Goal: Task Accomplishment & Management: Manage account settings

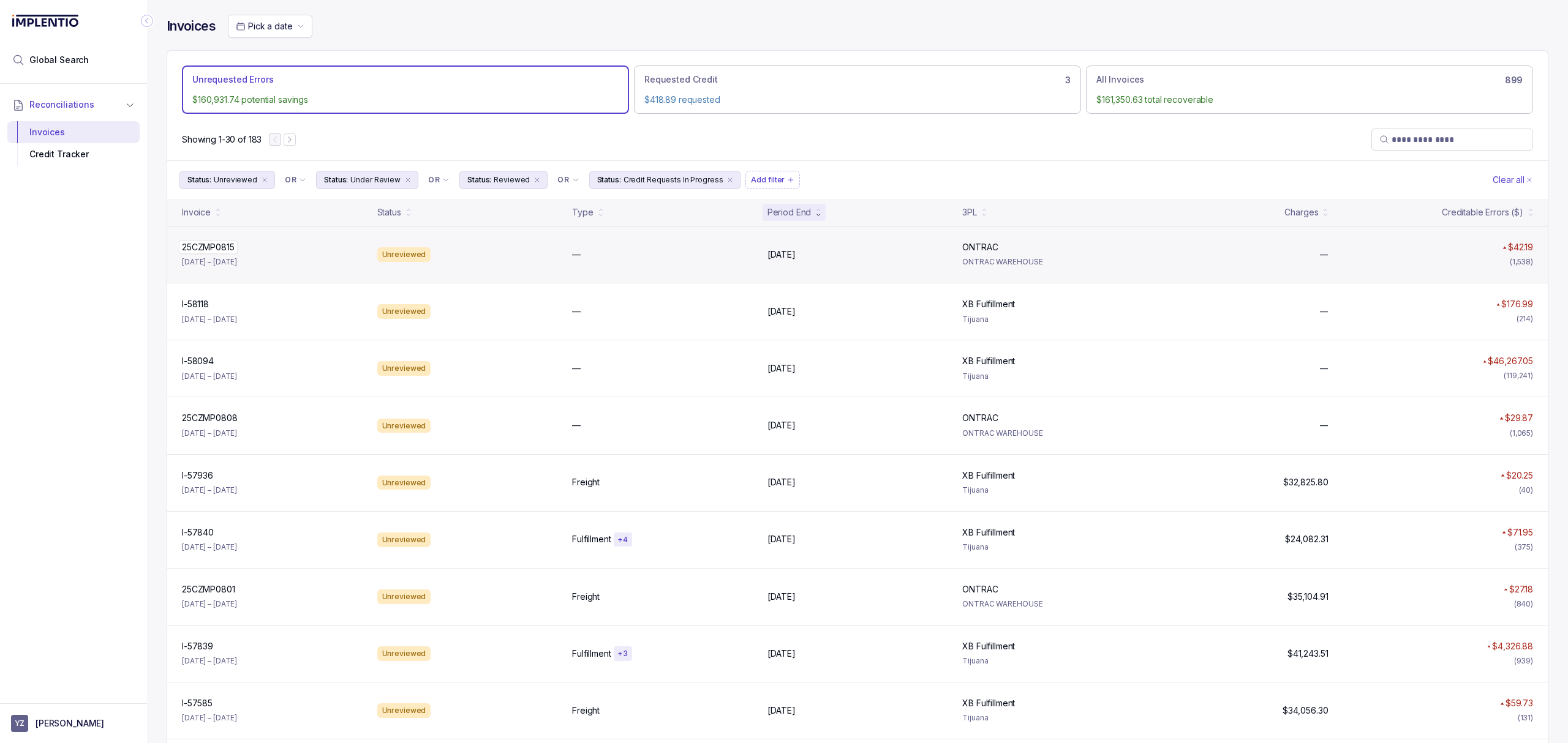
click at [206, 252] on p "25CZMP0815" at bounding box center [209, 247] width 59 height 14
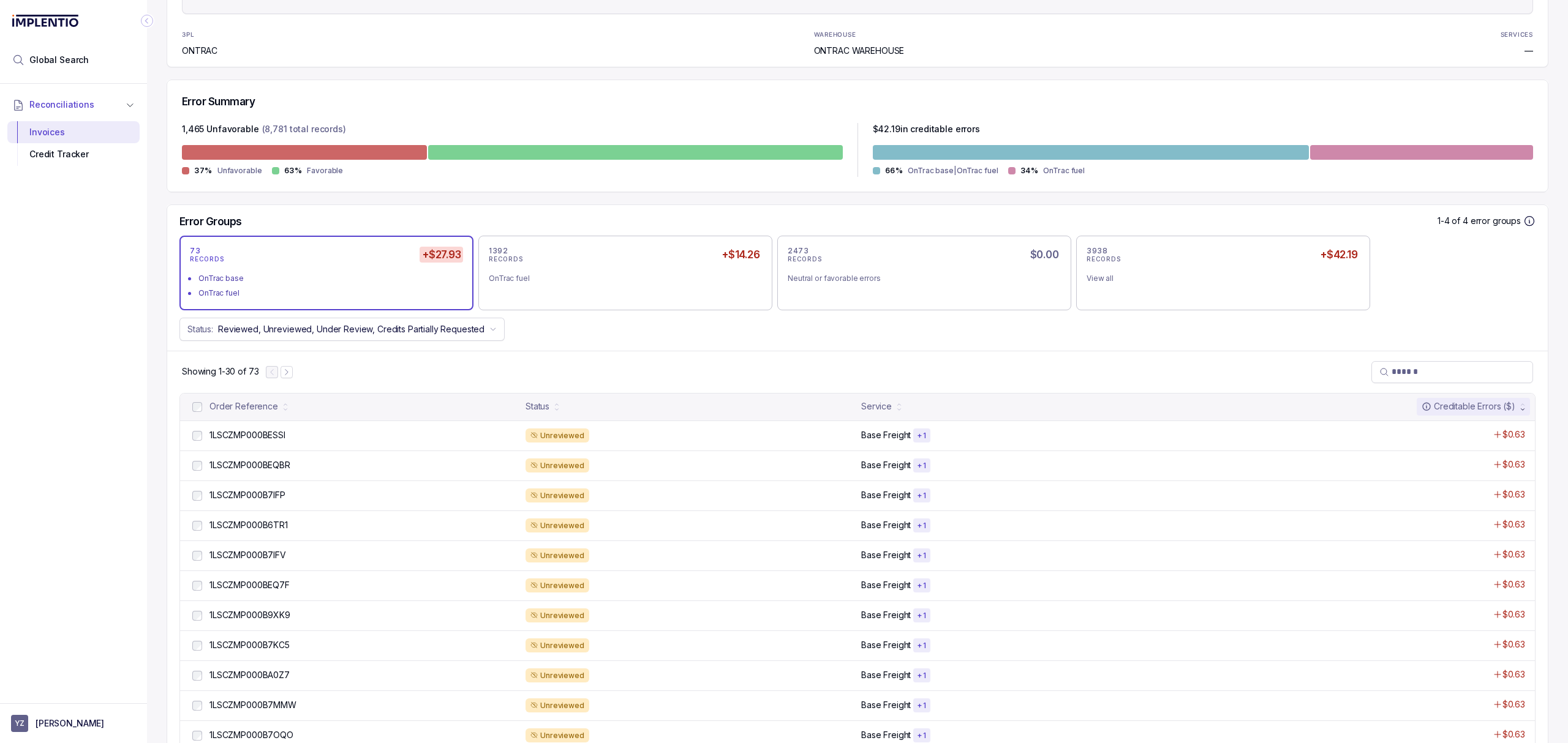
scroll to position [245, 0]
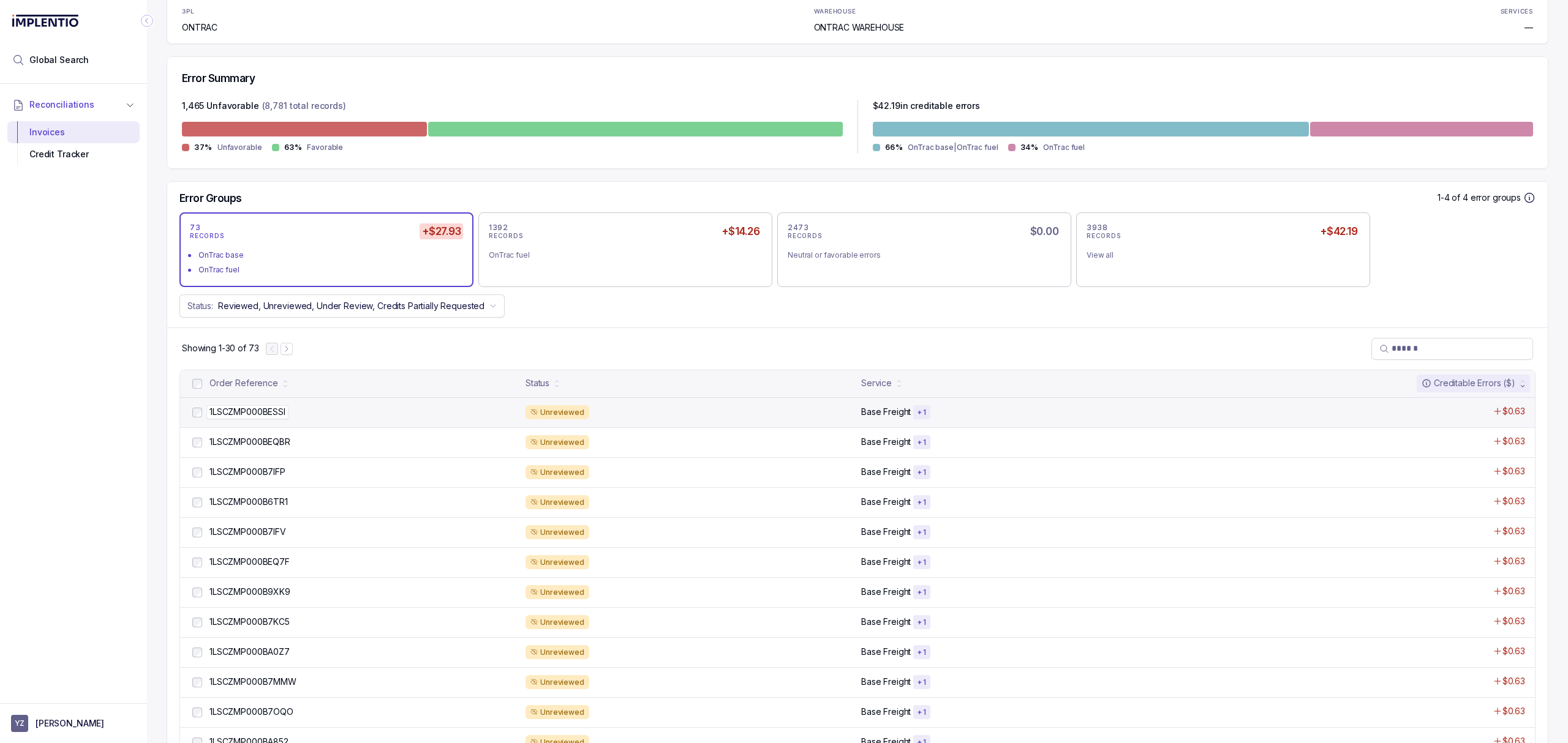
click at [259, 414] on p "1LSCZMP000BESSI" at bounding box center [247, 412] width 82 height 14
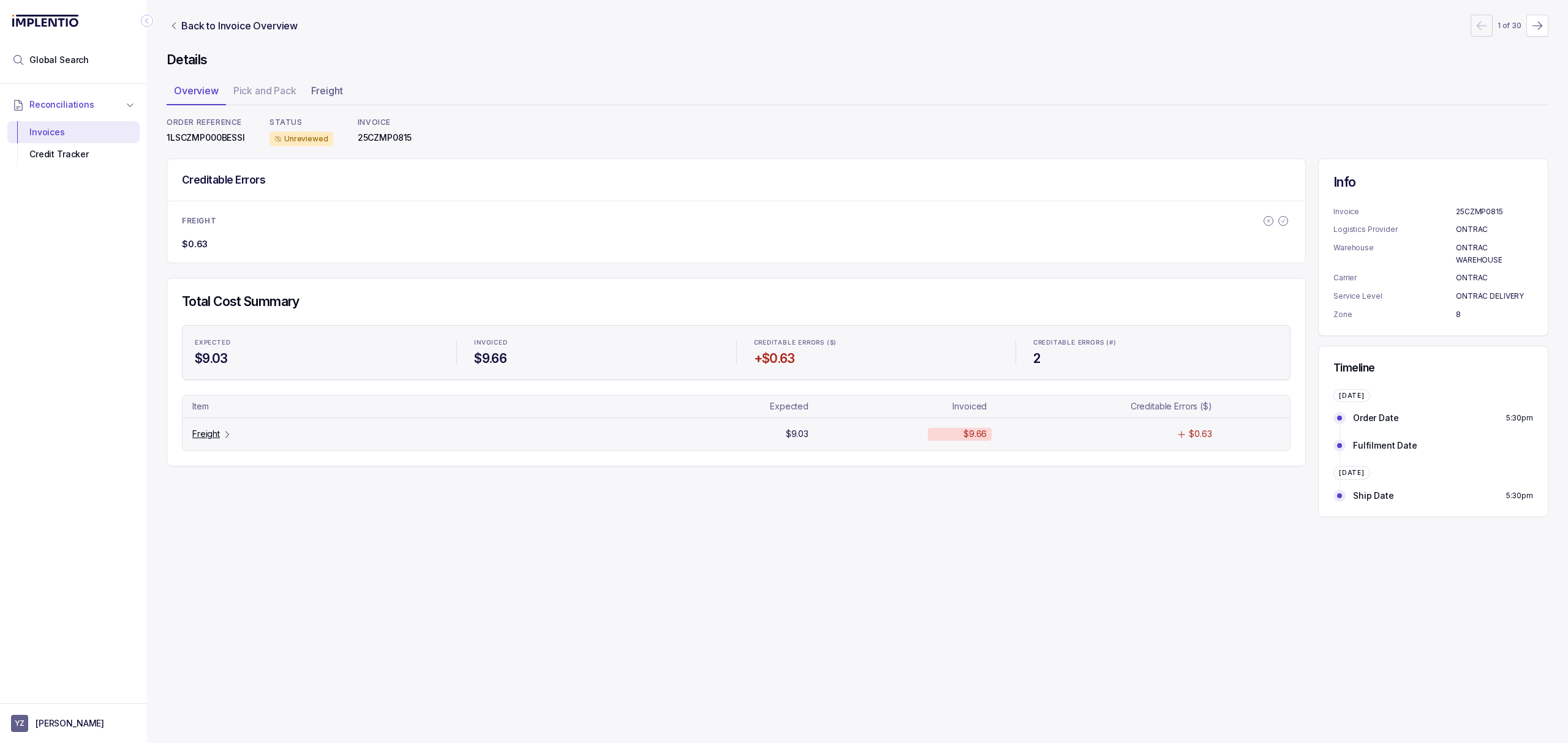
click at [202, 434] on p "Freight" at bounding box center [206, 434] width 28 height 13
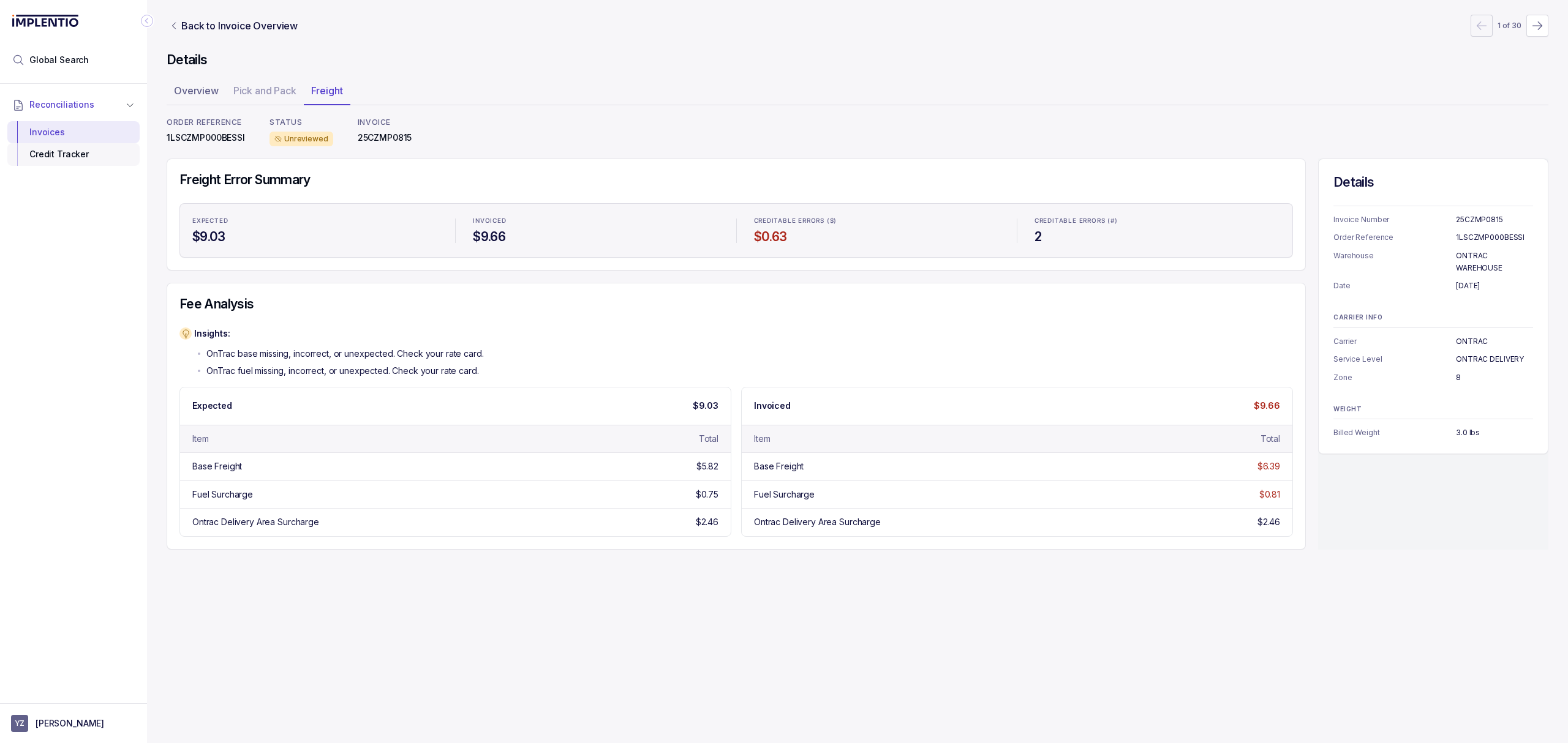
click at [101, 165] on div "Credit Tracker" at bounding box center [73, 155] width 112 height 22
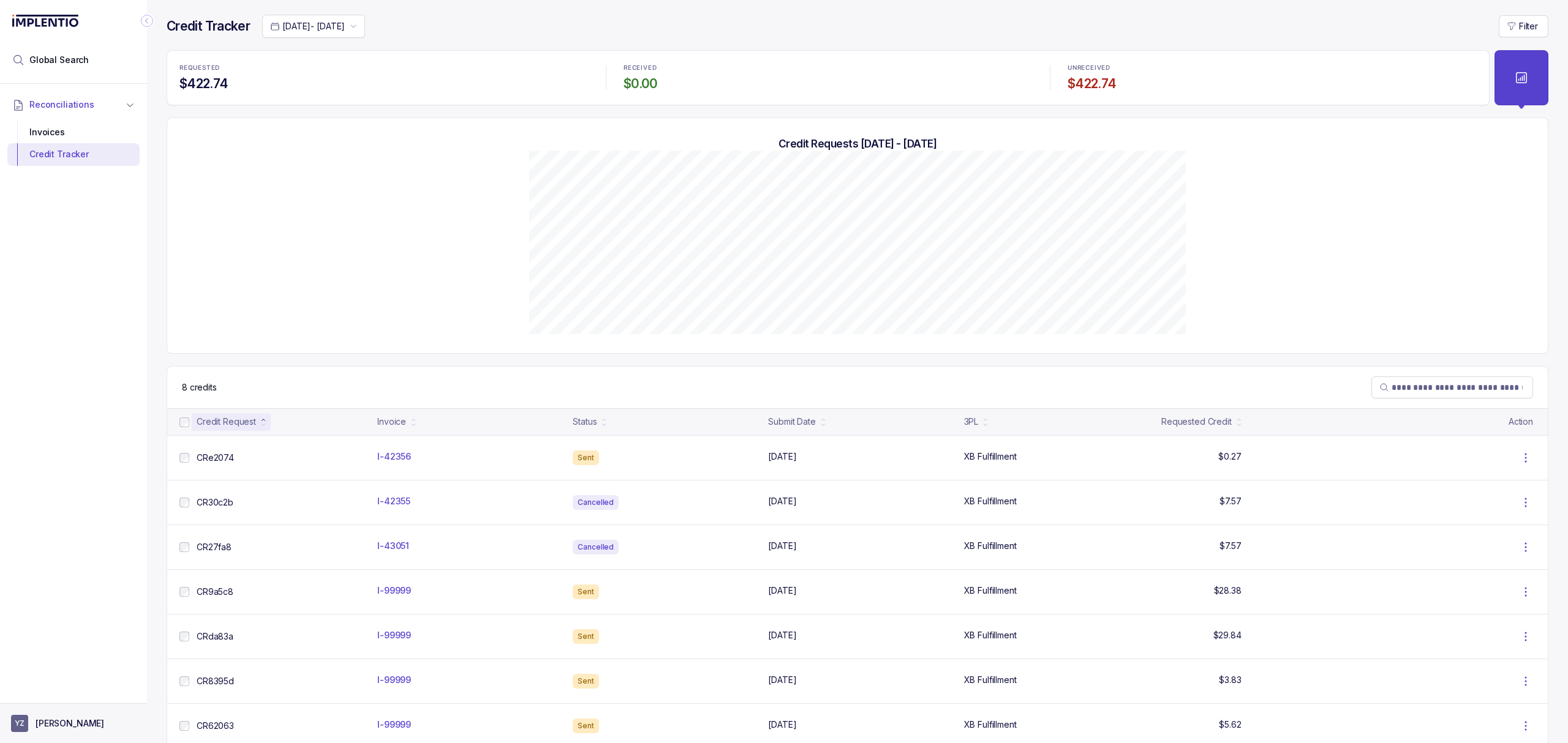
click at [79, 724] on p "[PERSON_NAME]" at bounding box center [69, 724] width 68 height 13
click at [70, 691] on p "Logout" at bounding box center [81, 697] width 101 height 13
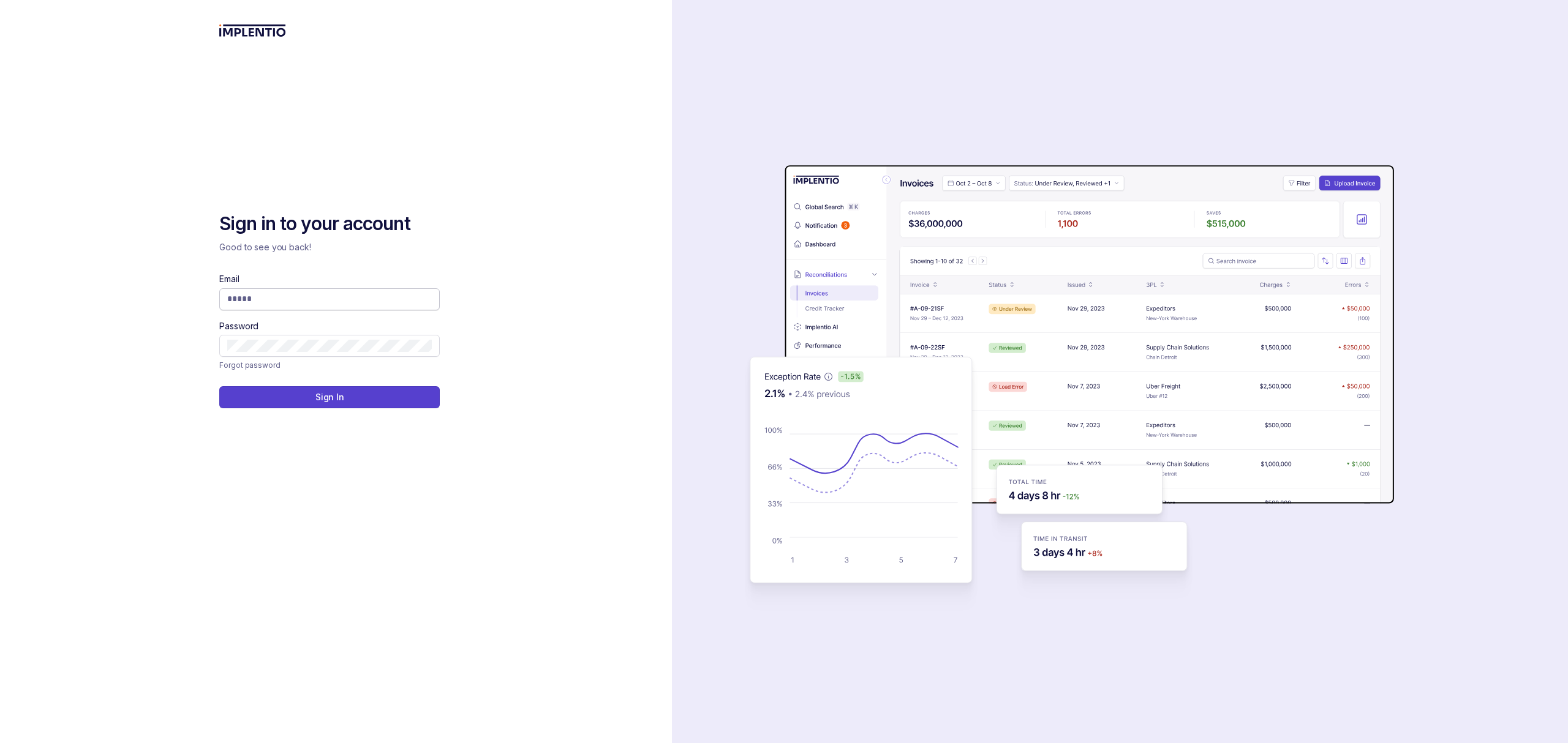
click at [256, 301] on input "Email" at bounding box center [329, 299] width 204 height 13
type input "**********"
